Goal: Find contact information: Find contact information

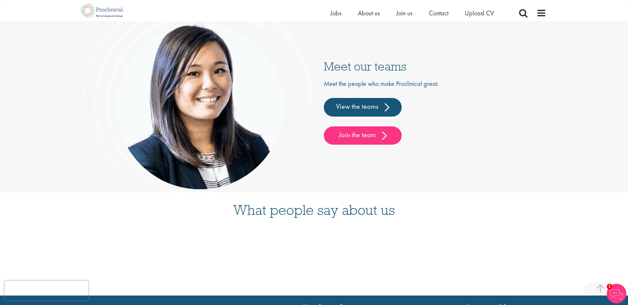
scroll to position [1662, 0]
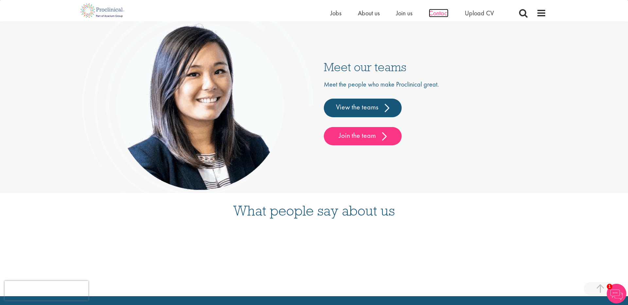
click at [437, 13] on span "Contact" at bounding box center [439, 13] width 20 height 9
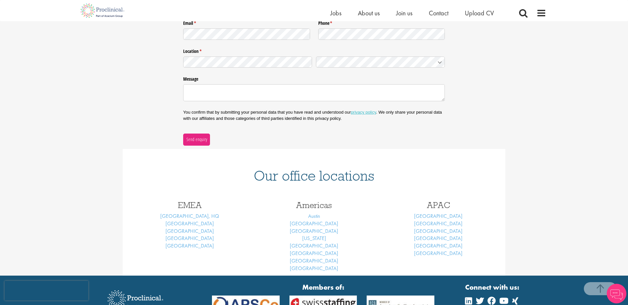
scroll to position [141, 0]
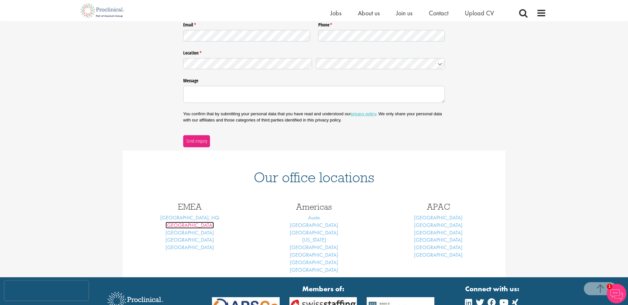
click at [193, 225] on link "[GEOGRAPHIC_DATA]" at bounding box center [189, 225] width 48 height 7
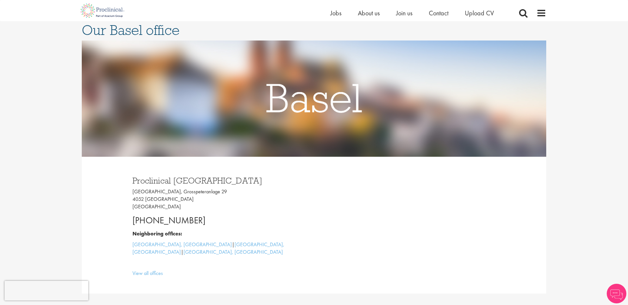
scroll to position [57, 0]
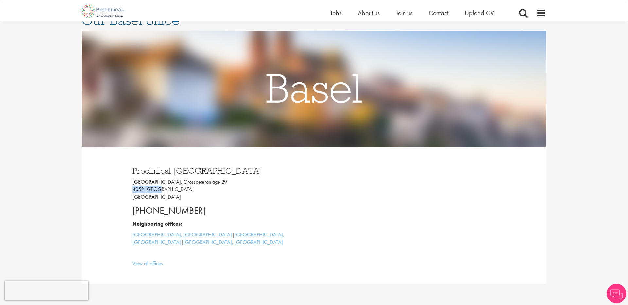
drag, startPoint x: 149, startPoint y: 190, endPoint x: 130, endPoint y: 188, distance: 19.4
click at [130, 188] on div "Proclinical Switzerland Grosspeter Tower, Grosspeteranlage 29 4052 Basel Switze…" at bounding box center [221, 215] width 186 height 111
copy p "4052 Basel"
drag, startPoint x: 202, startPoint y: 170, endPoint x: 129, endPoint y: 172, distance: 73.3
click at [129, 172] on div "Proclinical Switzerland Grosspeter Tower, Grosspeteranlage 29 4052 Basel Switze…" at bounding box center [221, 215] width 186 height 111
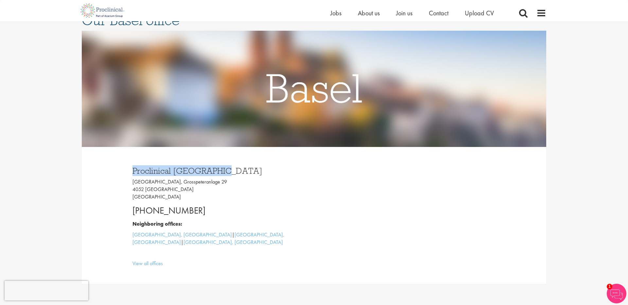
copy h3 "Proclinical Switzerland"
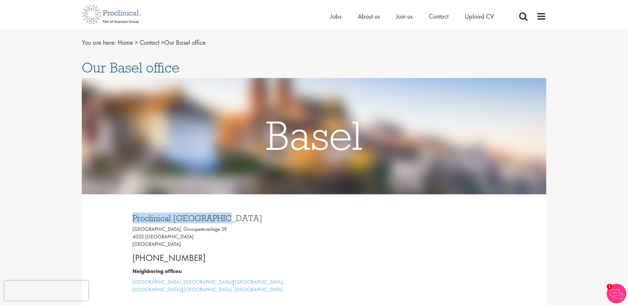
scroll to position [0, 0]
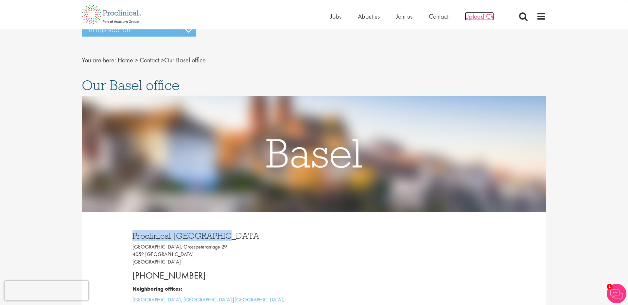
click at [470, 15] on span "Upload CV" at bounding box center [479, 16] width 29 height 9
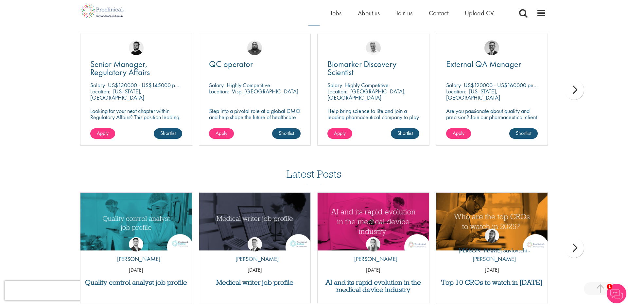
scroll to position [464, 0]
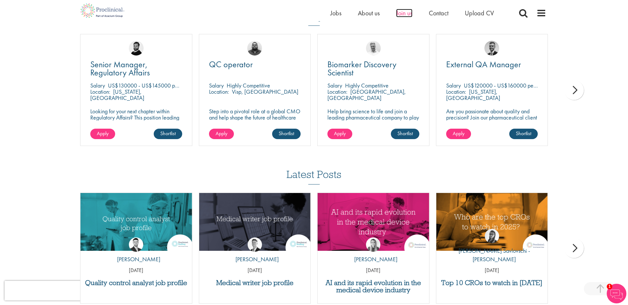
click at [399, 10] on span "Join us" at bounding box center [404, 13] width 16 height 9
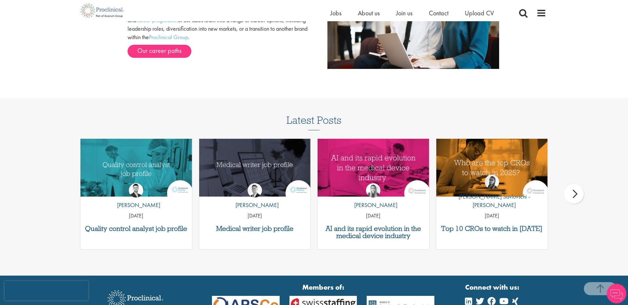
scroll to position [843, 0]
